Goal: Task Accomplishment & Management: Manage account settings

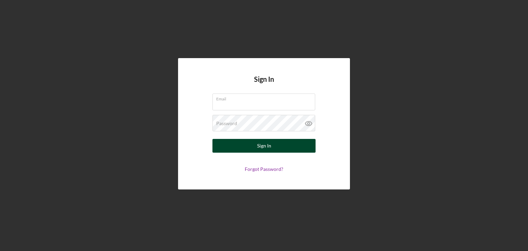
type input "[EMAIL_ADDRESS][DOMAIN_NAME]"
click at [235, 143] on button "Sign In" at bounding box center [264, 146] width 103 height 14
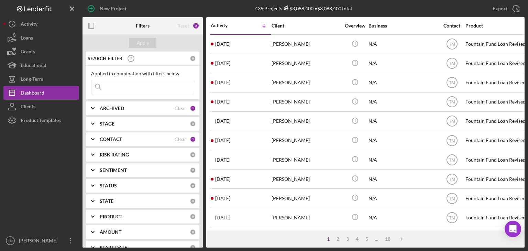
click at [105, 88] on icon at bounding box center [99, 87] width 14 height 14
click at [112, 88] on input at bounding box center [143, 87] width 103 height 14
type input "jordan"
click at [146, 41] on div "Apply" at bounding box center [143, 43] width 13 height 10
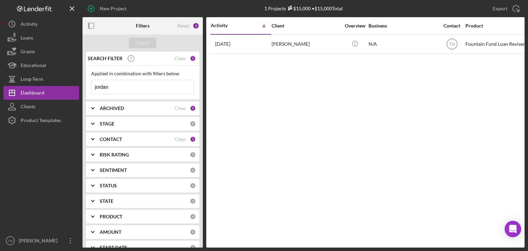
drag, startPoint x: 305, startPoint y: 52, endPoint x: 286, endPoint y: 64, distance: 22.4
click at [286, 64] on div "Activity Icon/Table Sort Arrow Client Overview Business Contact Product Categor…" at bounding box center [365, 132] width 319 height 231
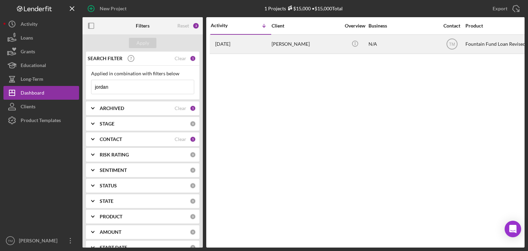
click at [287, 43] on div "[PERSON_NAME]" at bounding box center [306, 44] width 69 height 18
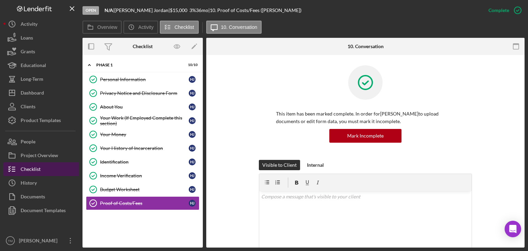
click at [30, 169] on div "Checklist" at bounding box center [31, 169] width 20 height 15
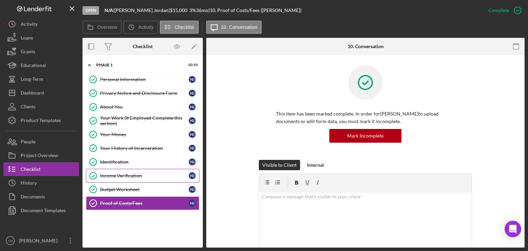
click at [117, 174] on div "Income Verification" at bounding box center [144, 176] width 89 height 6
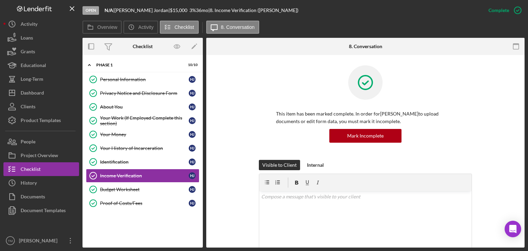
drag, startPoint x: 373, startPoint y: 136, endPoint x: 374, endPoint y: 124, distance: 11.4
click at [374, 124] on div "This item has been marked complete. In order for [PERSON_NAME] to upload docume…" at bounding box center [365, 126] width 179 height 33
click at [366, 137] on div "Mark Incomplete" at bounding box center [365, 136] width 36 height 14
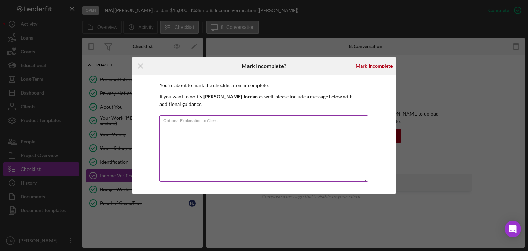
click at [171, 132] on textarea "Optional Explanation to Client" at bounding box center [264, 148] width 209 height 66
type textarea "please give 3 months of current paystubs"
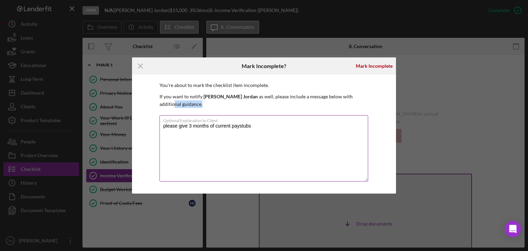
drag, startPoint x: 347, startPoint y: 100, endPoint x: 322, endPoint y: 163, distance: 67.5
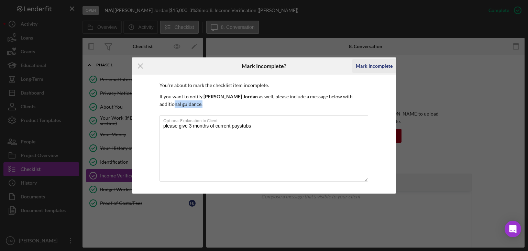
click at [364, 65] on div "Mark Incomplete" at bounding box center [374, 66] width 37 height 14
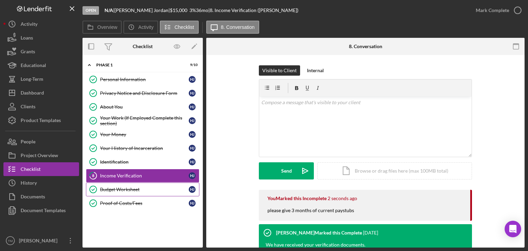
click at [110, 188] on div "Budget Worksheet" at bounding box center [144, 190] width 89 height 6
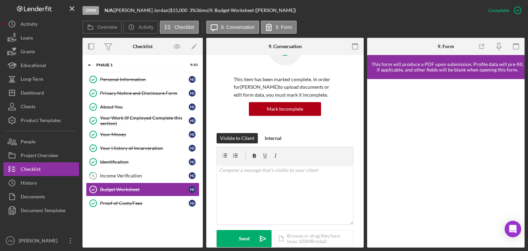
scroll to position [34, 0]
click at [302, 110] on button "Mark Incomplete" at bounding box center [285, 109] width 72 height 14
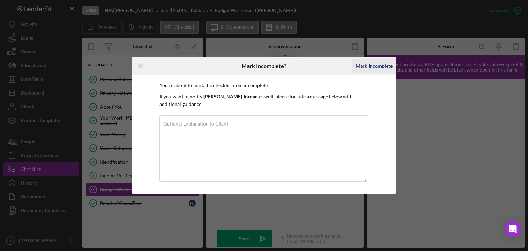
click at [382, 68] on div "Mark Incomplete" at bounding box center [374, 66] width 37 height 14
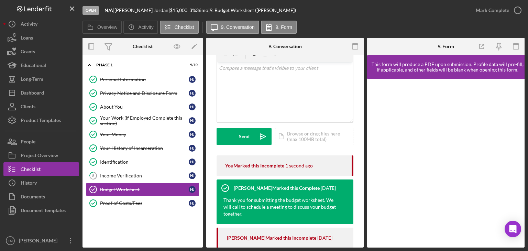
scroll to position [0, 0]
